Goal: Task Accomplishment & Management: Use online tool/utility

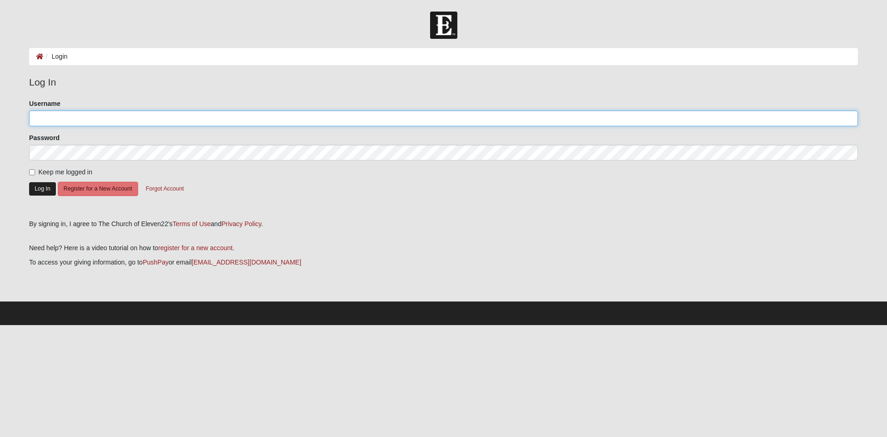
type input "ffodouglas"
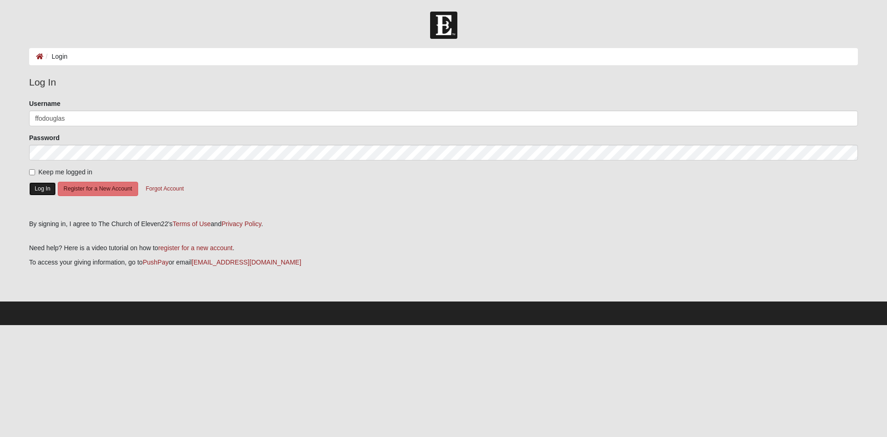
click at [40, 192] on button "Log In" at bounding box center [42, 188] width 27 height 13
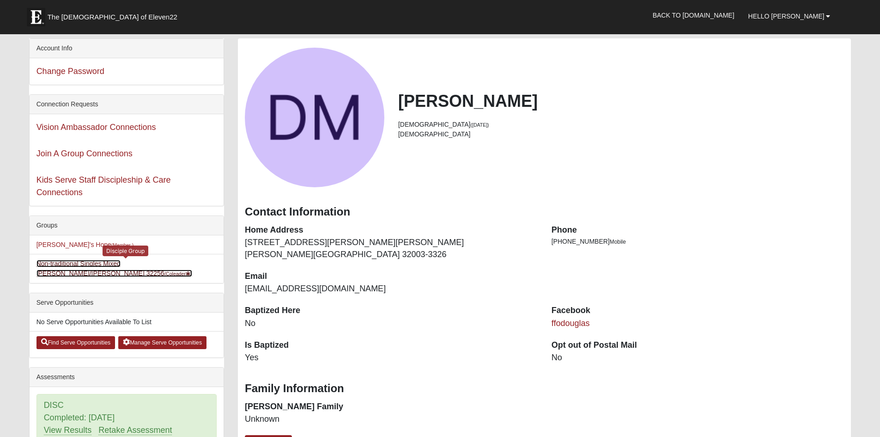
click at [151, 264] on link "Non-traditional Singles Mixed Valle/Mooneyhan 32256 (Coleader )" at bounding box center [115, 268] width 156 height 17
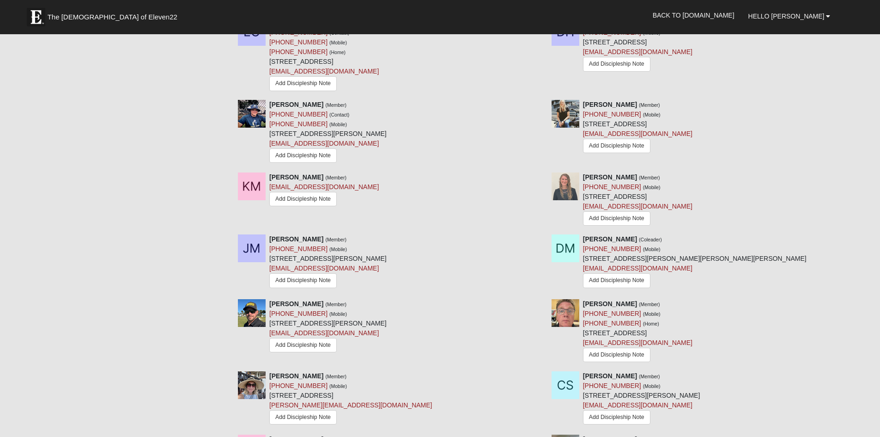
scroll to position [832, 0]
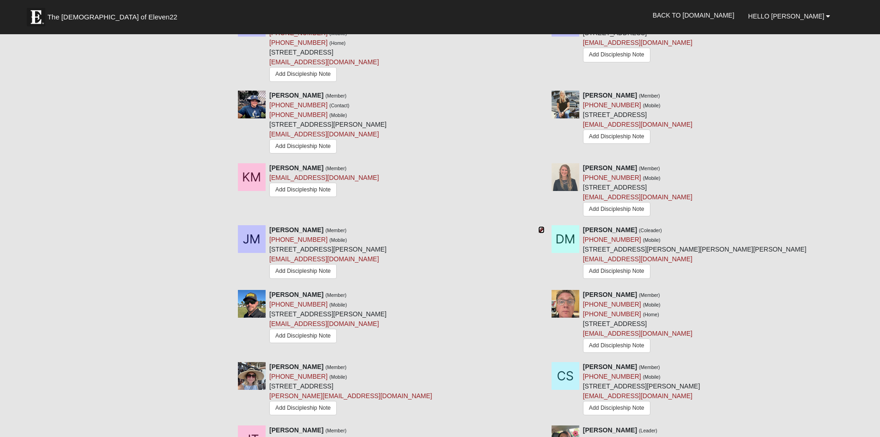
click at [543, 232] on icon at bounding box center [541, 229] width 6 height 6
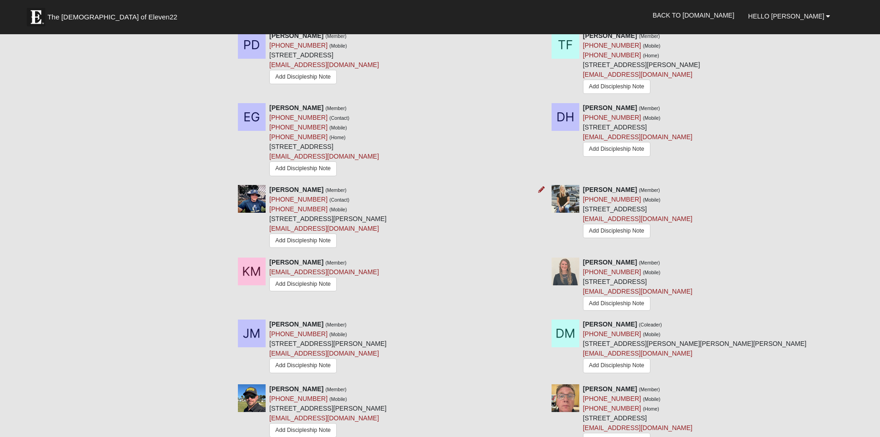
scroll to position [739, 0]
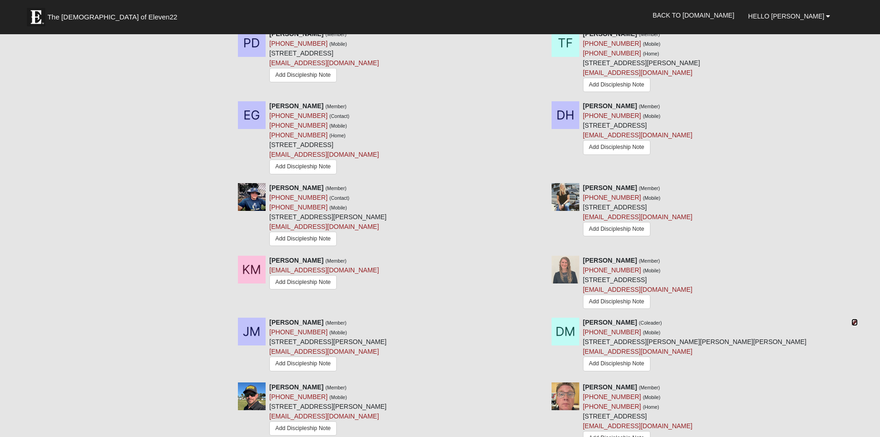
click at [857, 325] on icon at bounding box center [855, 322] width 6 height 6
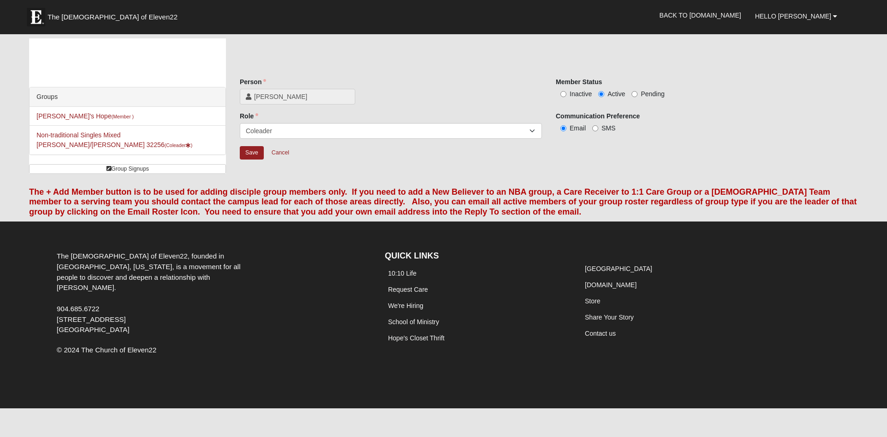
click at [318, 97] on span "[PERSON_NAME]" at bounding box center [301, 96] width 95 height 9
click at [249, 98] on icon at bounding box center [249, 96] width 6 height 6
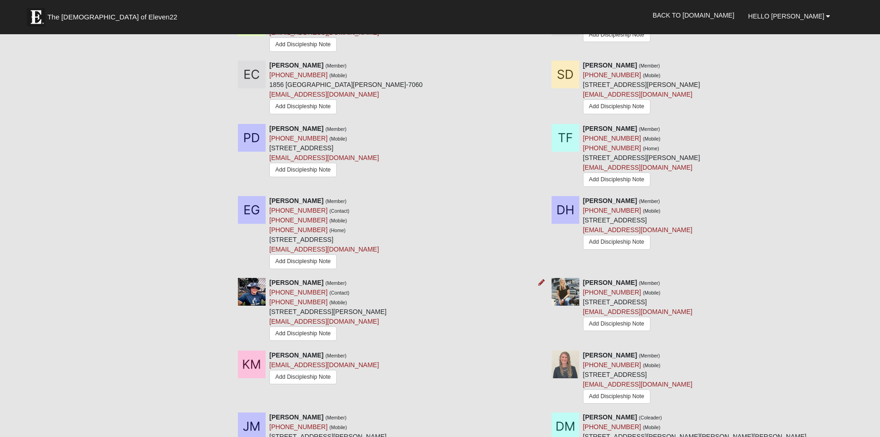
scroll to position [693, 0]
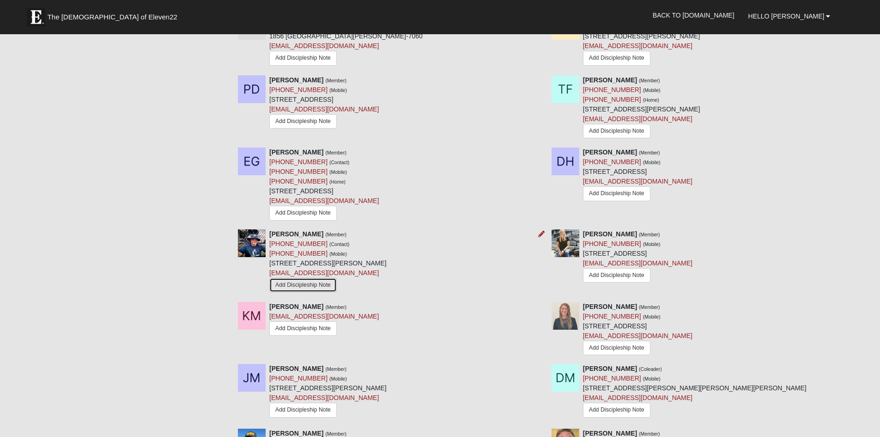
click at [315, 287] on link "Add Discipleship Note" at bounding box center [302, 285] width 67 height 14
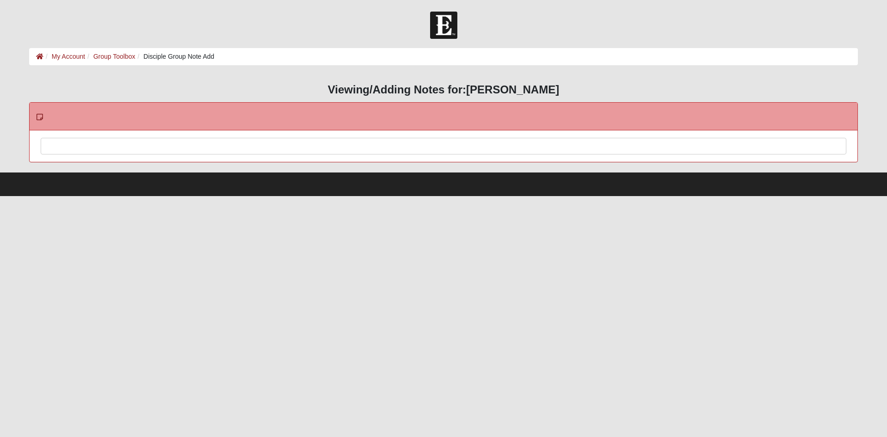
click at [108, 149] on div at bounding box center [443, 158] width 805 height 41
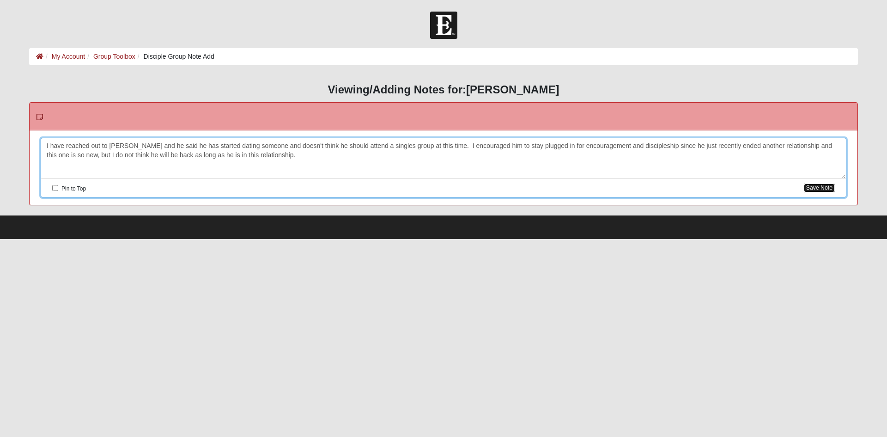
click at [823, 187] on button "Save Note" at bounding box center [819, 187] width 31 height 9
